Goal: Navigation & Orientation: Find specific page/section

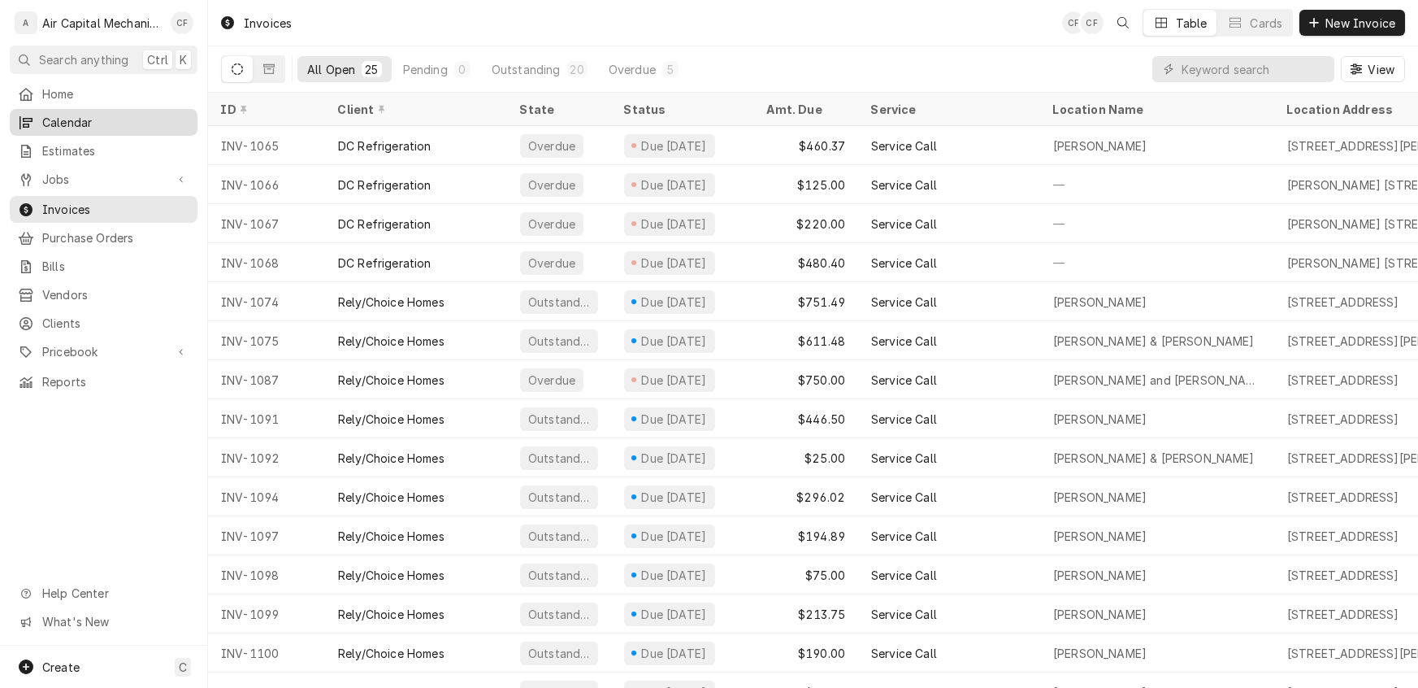
click at [63, 116] on span "Calendar" at bounding box center [115, 122] width 147 height 17
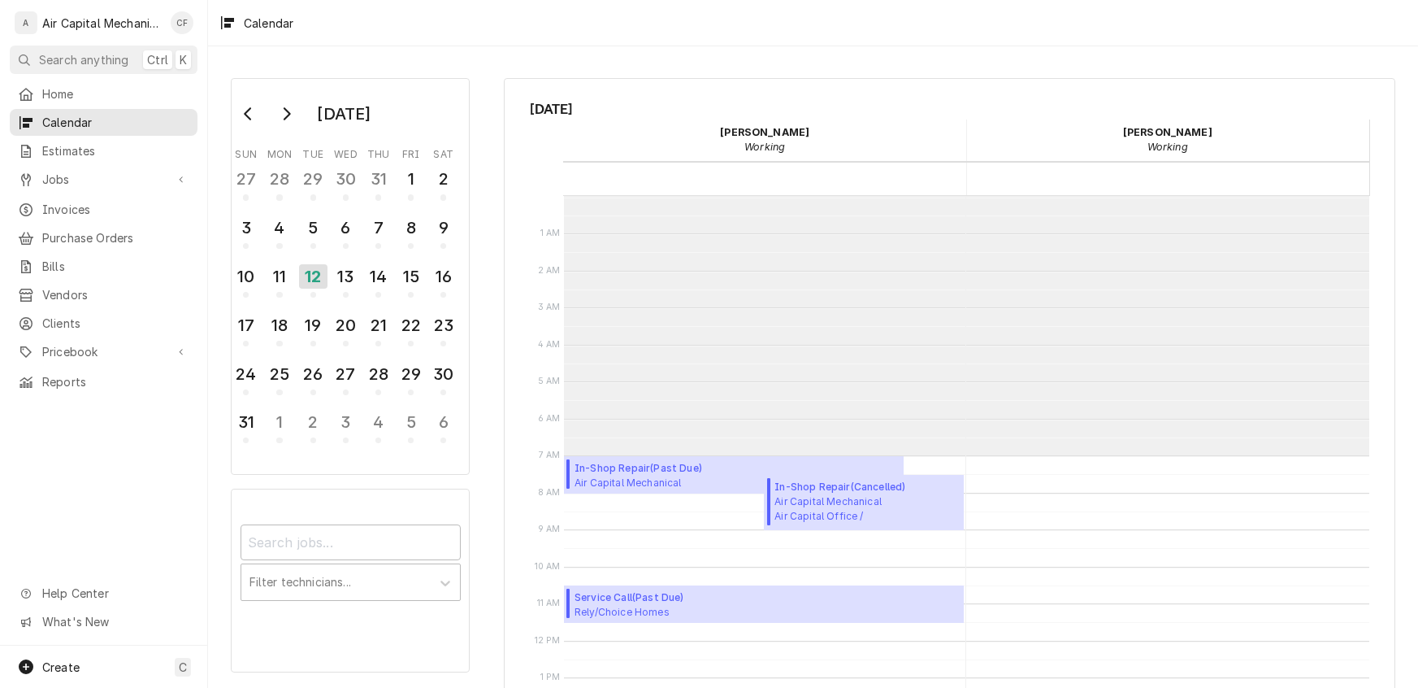
scroll to position [259, 0]
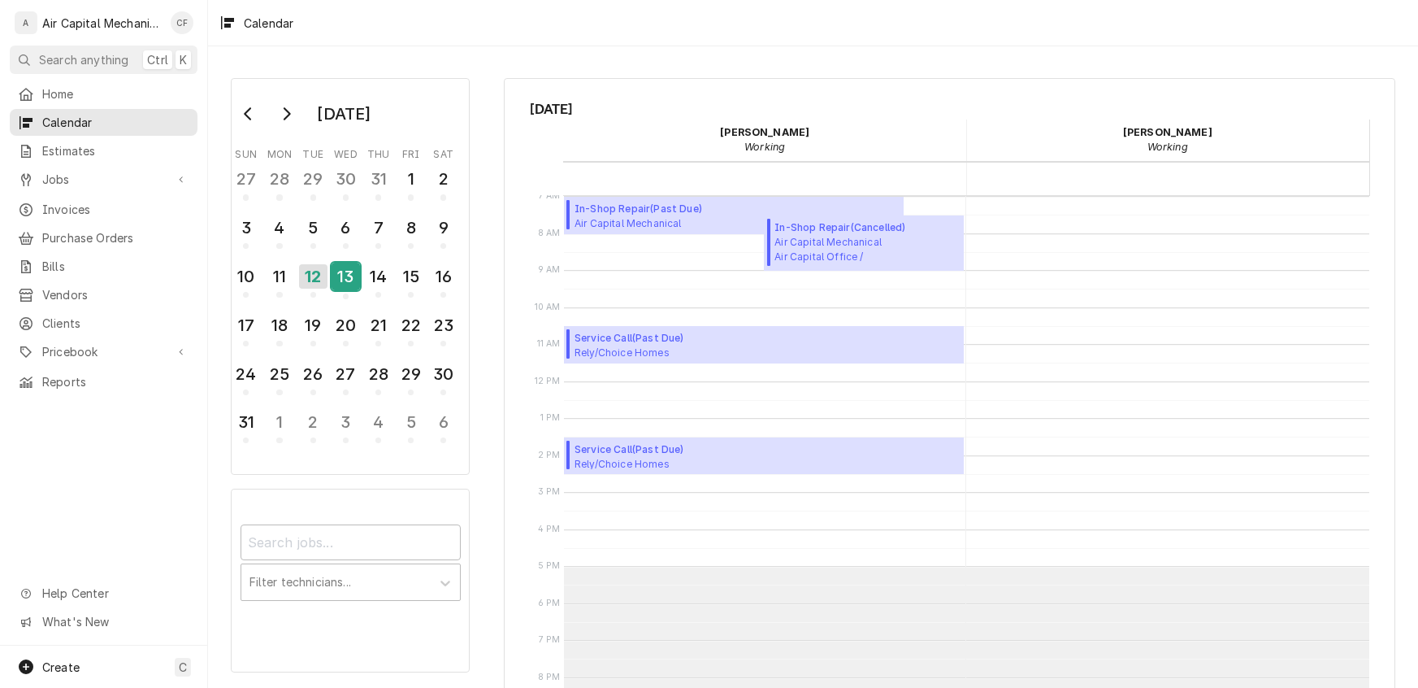
click at [347, 275] on div "13" at bounding box center [346, 277] width 28 height 28
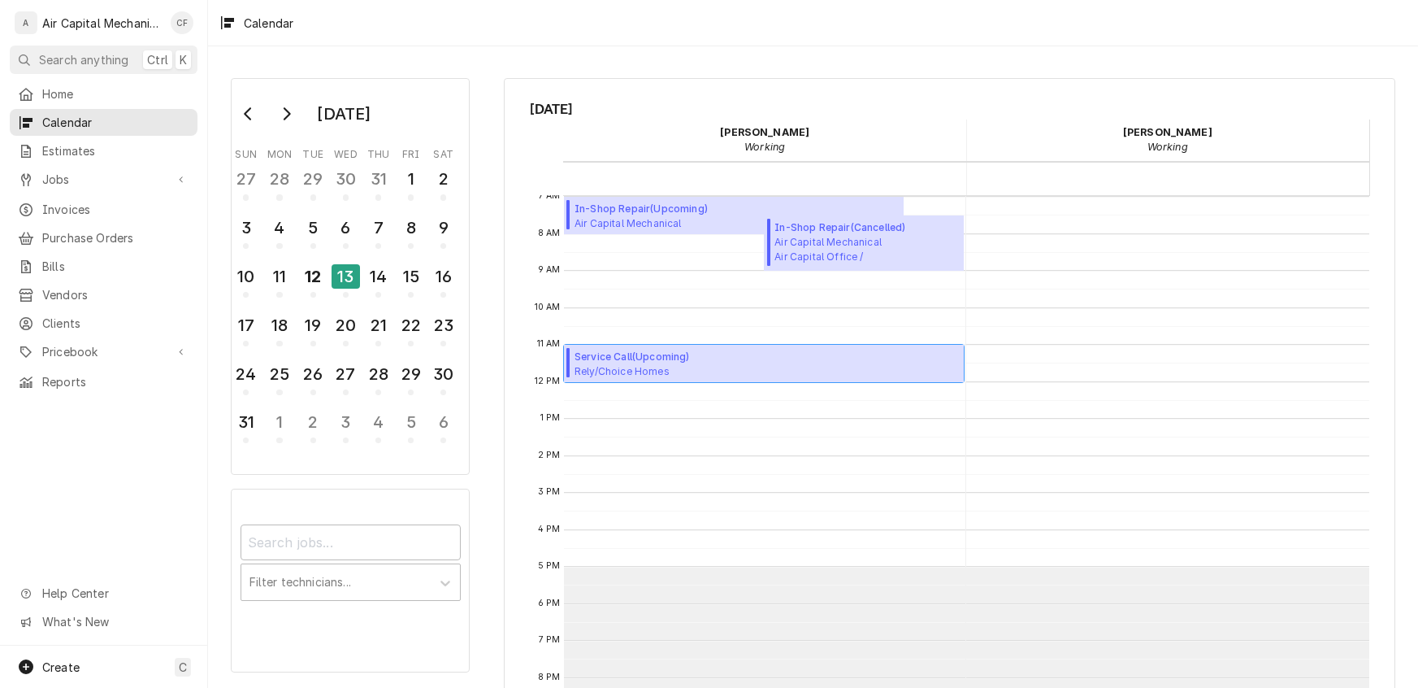
click at [671, 354] on span "Service Call ( Upcoming )" at bounding box center [668, 356] width 187 height 15
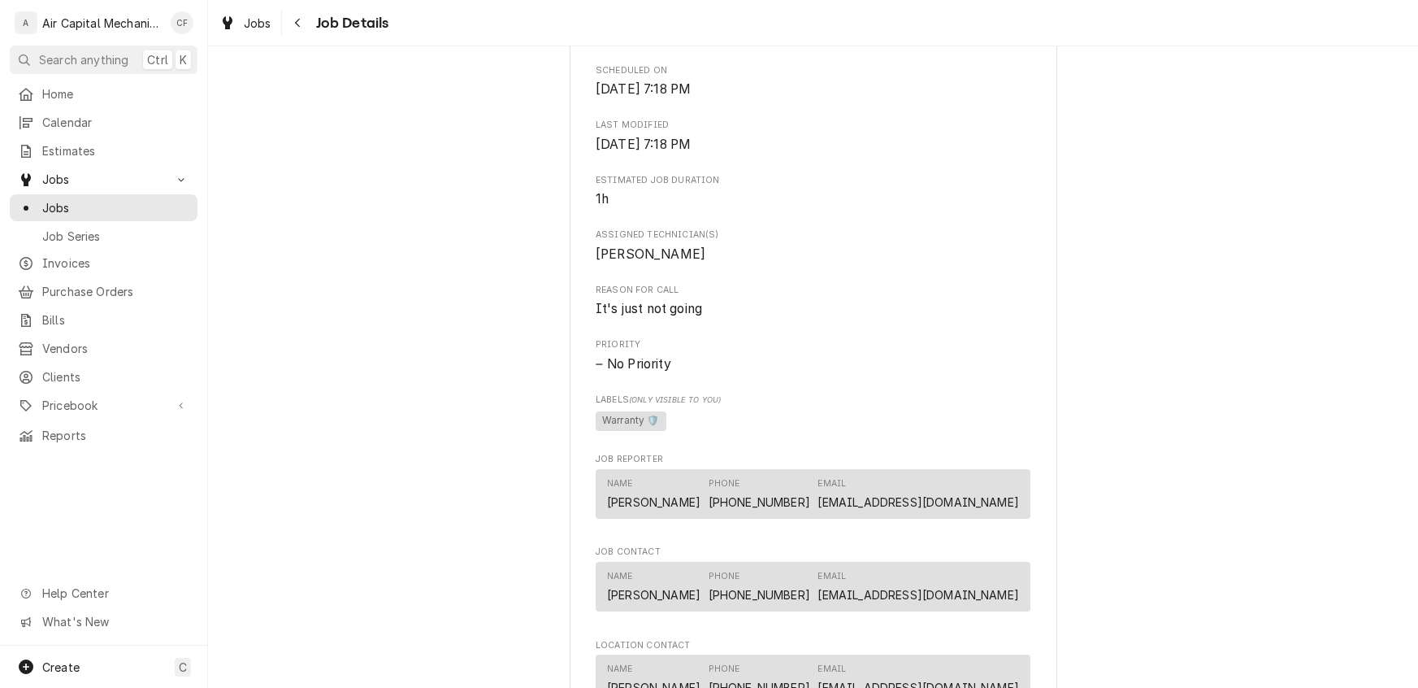
scroll to position [171, 0]
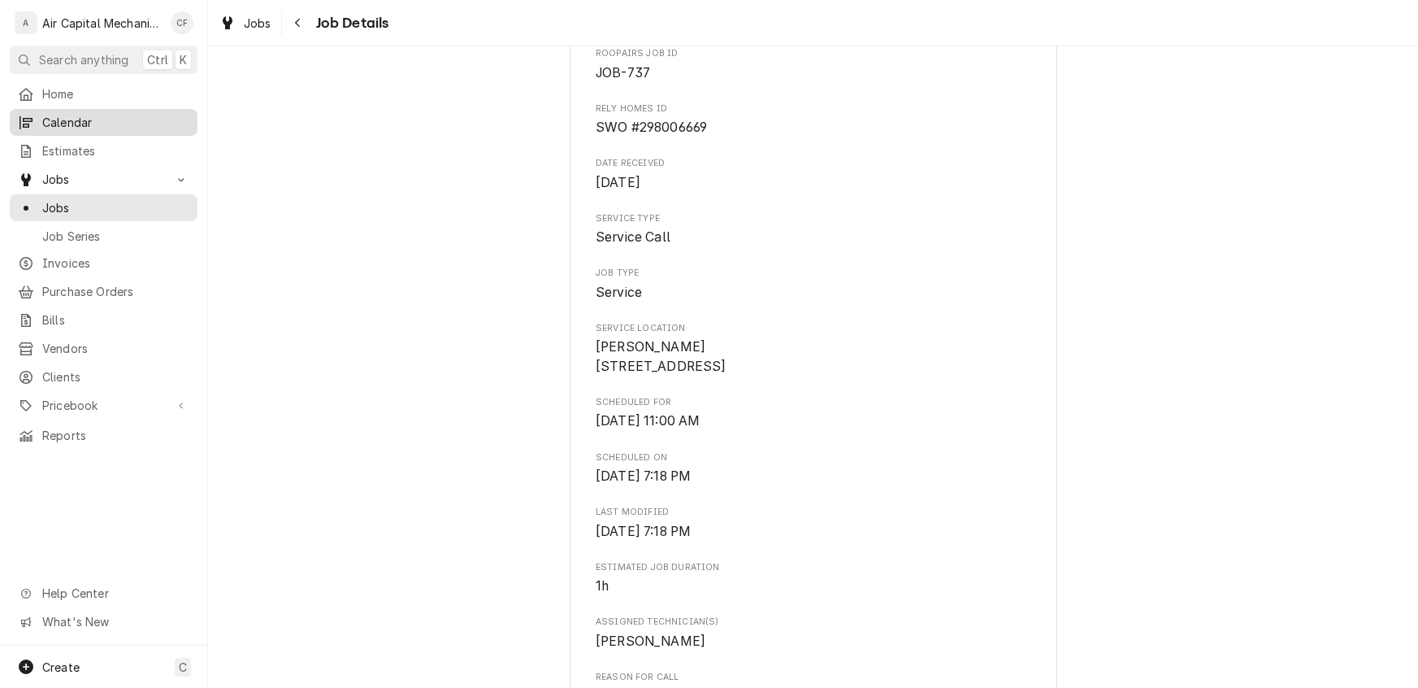
click at [63, 124] on span "Calendar" at bounding box center [115, 122] width 147 height 17
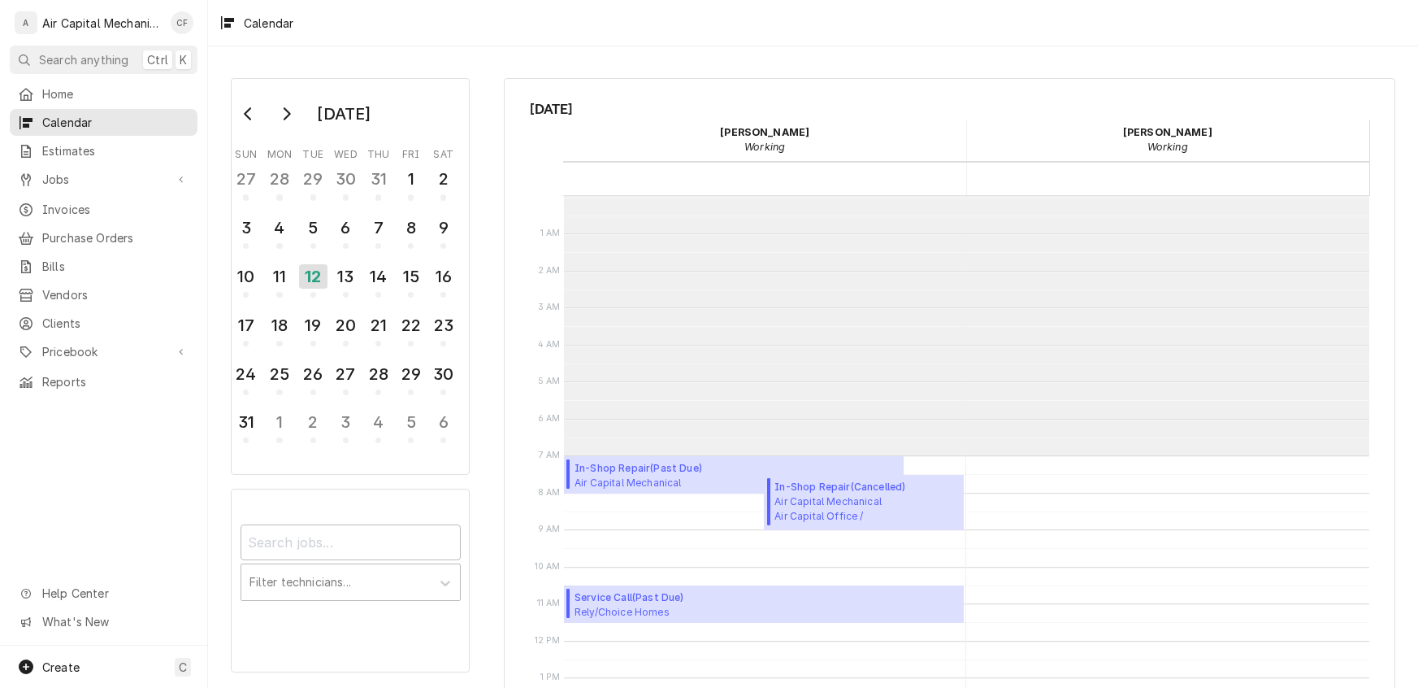
scroll to position [259, 0]
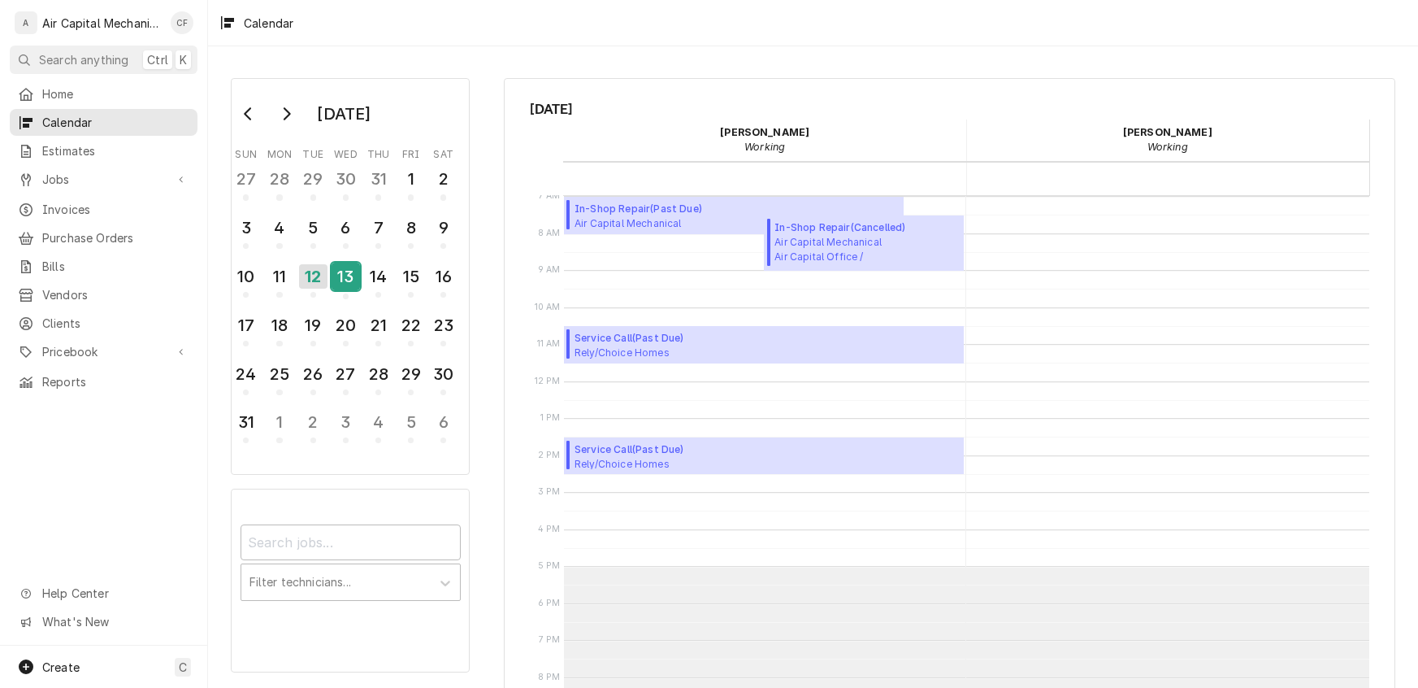
click at [349, 269] on div "13" at bounding box center [346, 277] width 28 height 28
